Goal: Task Accomplishment & Management: Use online tool/utility

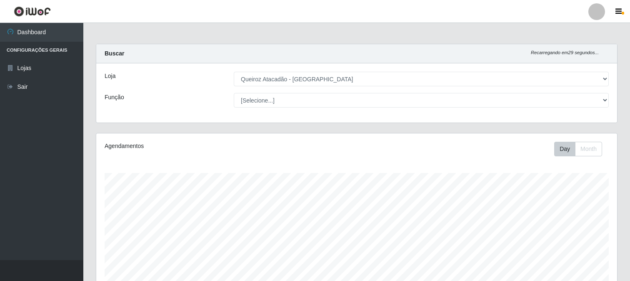
select select "464"
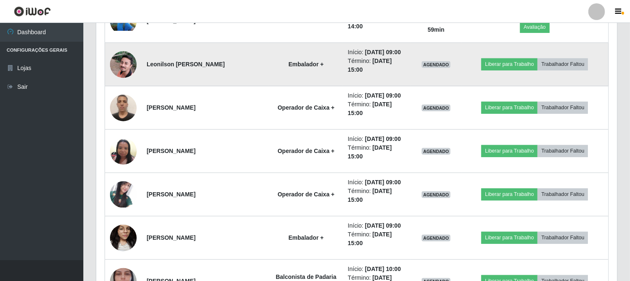
scroll to position [556, 0]
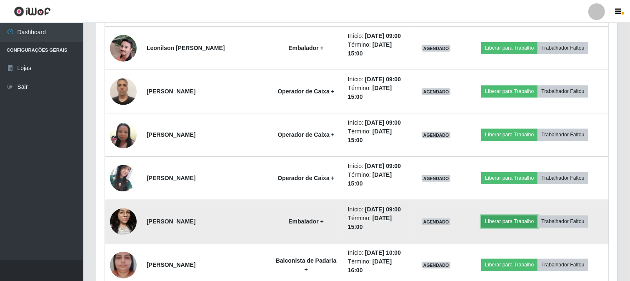
click at [520, 220] on button "Liberar para Trabalho" at bounding box center [510, 222] width 56 height 12
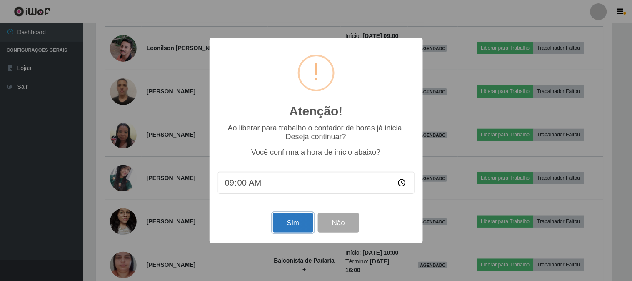
click at [301, 228] on button "Sim" at bounding box center [293, 223] width 40 height 20
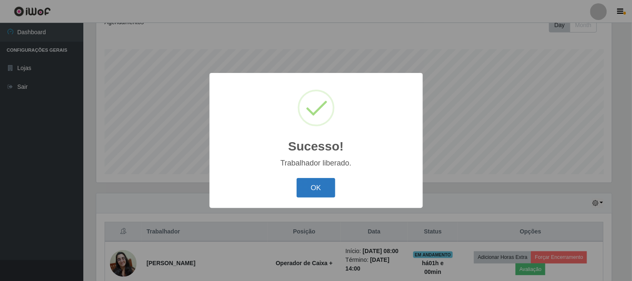
click at [314, 192] on button "OK" at bounding box center [316, 188] width 39 height 20
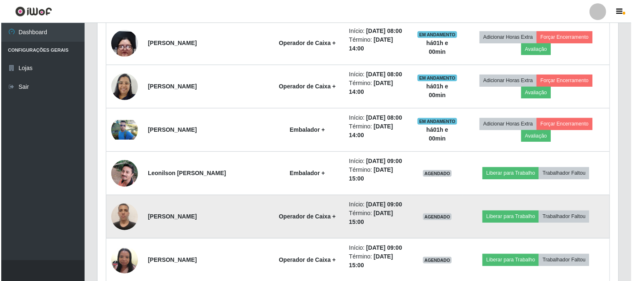
scroll to position [448, 0]
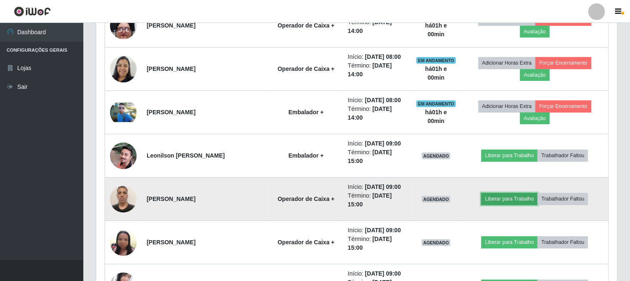
click at [522, 199] on button "Liberar para Trabalho" at bounding box center [510, 199] width 56 height 12
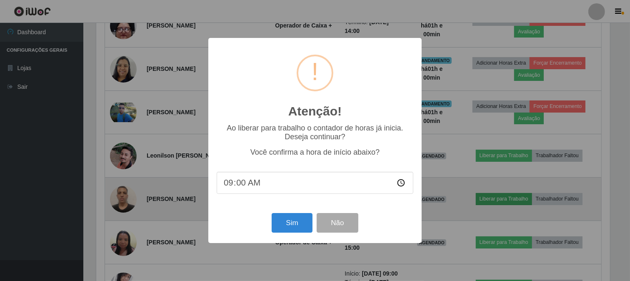
scroll to position [173, 516]
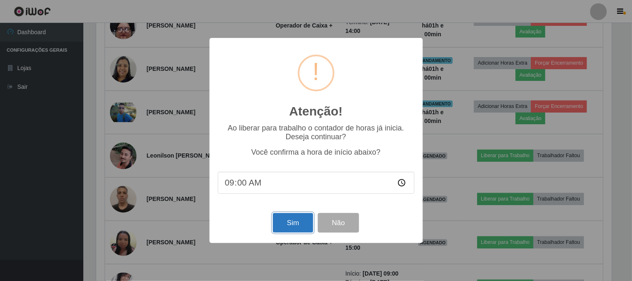
click at [286, 224] on button "Sim" at bounding box center [293, 223] width 40 height 20
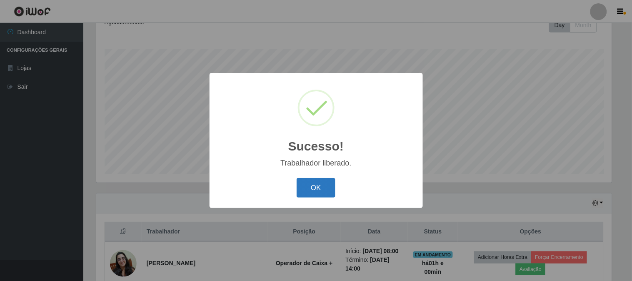
click at [311, 191] on button "OK" at bounding box center [316, 188] width 39 height 20
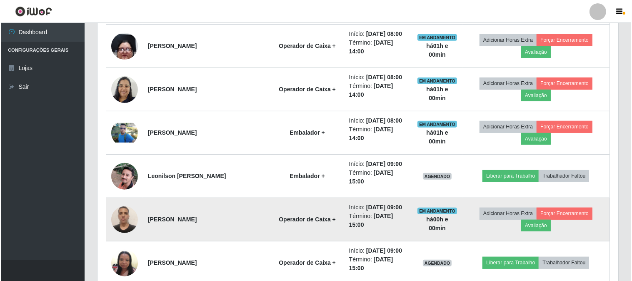
scroll to position [448, 0]
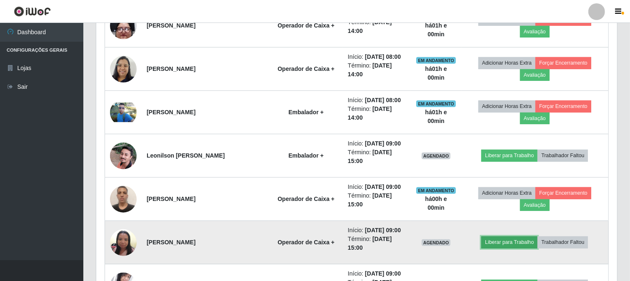
click at [496, 242] on button "Liberar para Trabalho" at bounding box center [510, 242] width 56 height 12
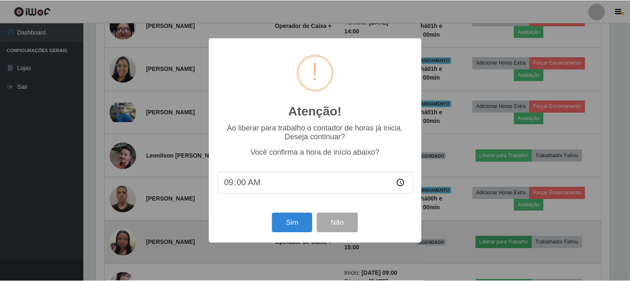
scroll to position [173, 516]
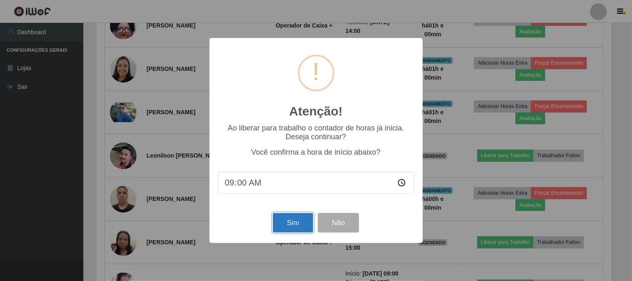
click at [297, 226] on button "Sim" at bounding box center [293, 223] width 40 height 20
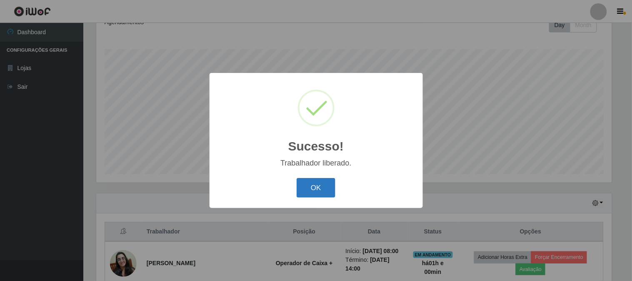
click at [319, 194] on button "OK" at bounding box center [316, 188] width 39 height 20
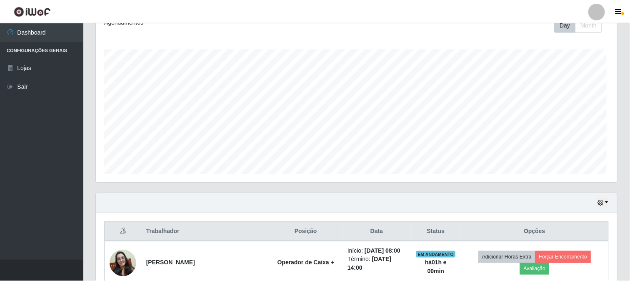
scroll to position [0, 0]
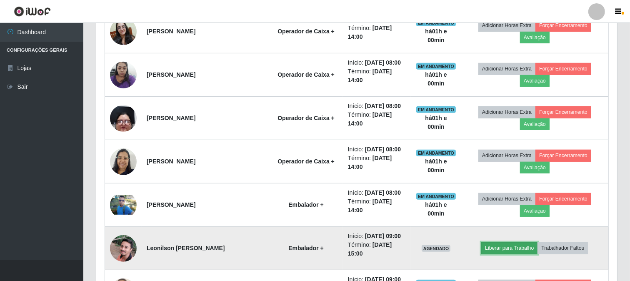
click at [514, 245] on button "Liberar para Trabalho" at bounding box center [510, 248] width 56 height 12
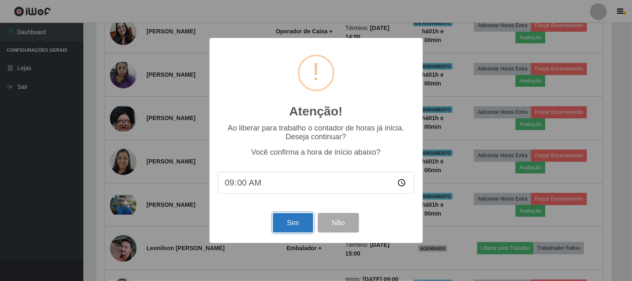
click at [291, 226] on button "Sim" at bounding box center [293, 223] width 40 height 20
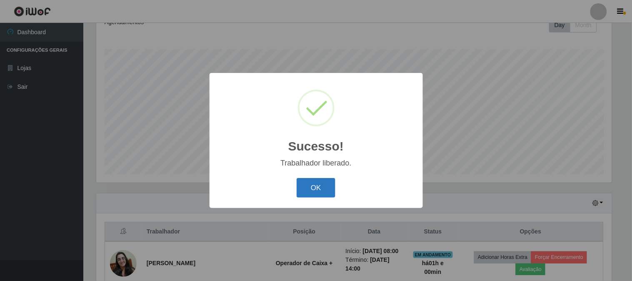
click at [328, 189] on button "OK" at bounding box center [316, 188] width 39 height 20
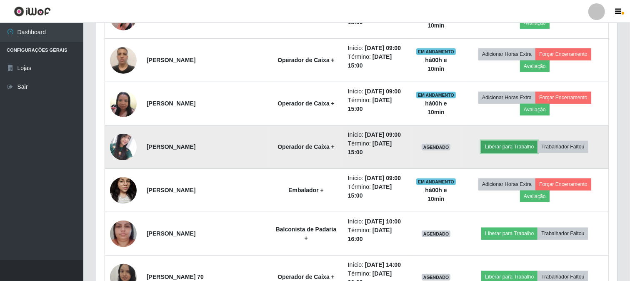
click at [520, 148] on button "Liberar para Trabalho" at bounding box center [510, 147] width 56 height 12
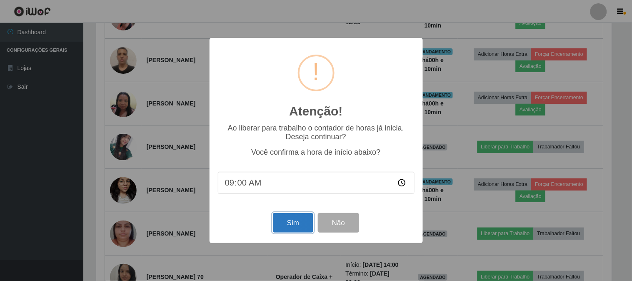
click at [309, 222] on button "Sim" at bounding box center [293, 223] width 40 height 20
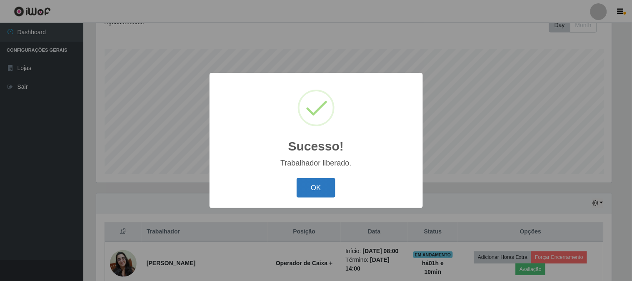
click at [309, 182] on button "OK" at bounding box center [316, 188] width 39 height 20
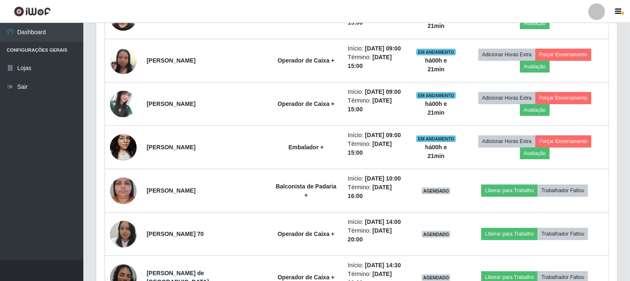
scroll to position [634, 0]
